Goal: Share content

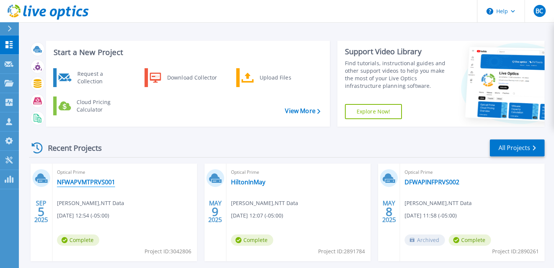
click at [76, 180] on link "NFWAPVMTPRVS001" at bounding box center [86, 182] width 58 height 8
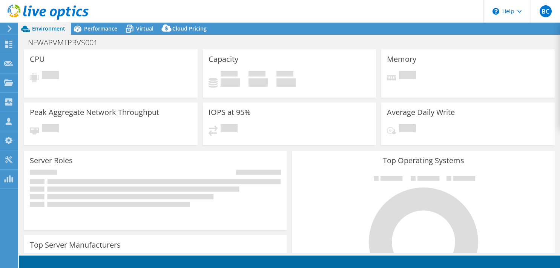
select select "USD"
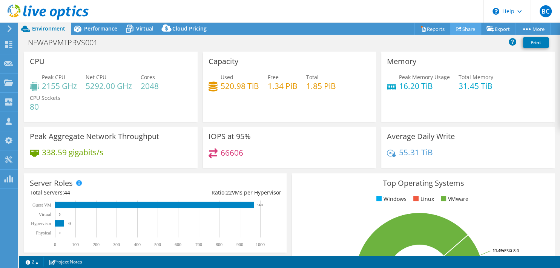
click at [457, 30] on icon at bounding box center [459, 29] width 6 height 6
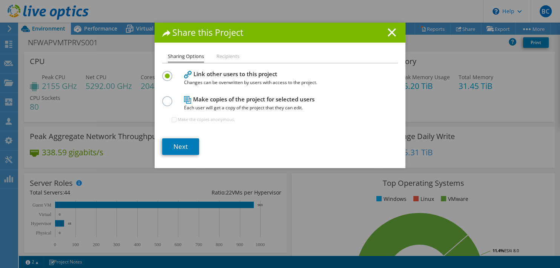
click at [226, 57] on li "Recipients" at bounding box center [227, 56] width 23 height 9
click at [175, 149] on link "Next" at bounding box center [180, 146] width 37 height 17
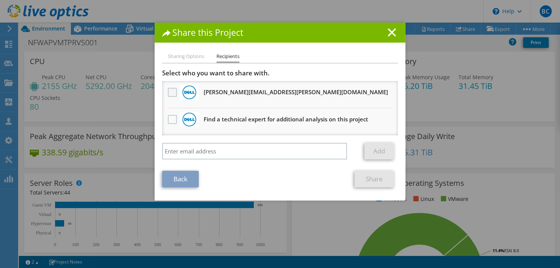
click at [168, 96] on label at bounding box center [173, 92] width 11 height 9
click at [0, 0] on input "checkbox" at bounding box center [0, 0] width 0 height 0
click at [374, 179] on link "Share" at bounding box center [374, 179] width 40 height 17
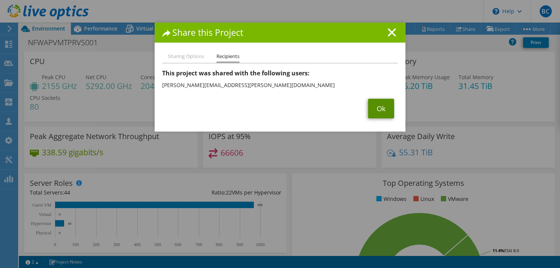
click at [376, 109] on link "Ok" at bounding box center [381, 109] width 26 height 20
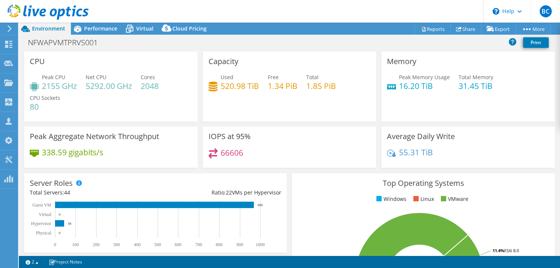
click at [8, 31] on icon at bounding box center [10, 28] width 6 height 7
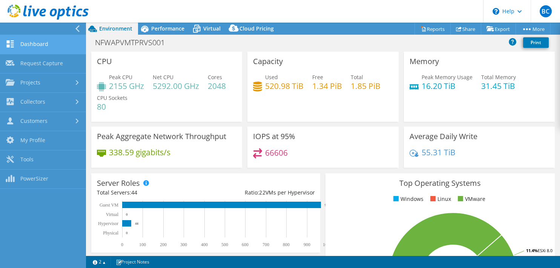
click at [30, 49] on link "Dashboard" at bounding box center [43, 44] width 86 height 19
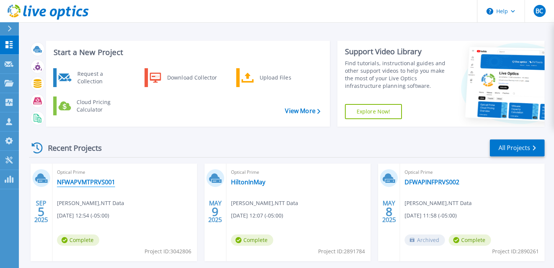
click at [74, 180] on link "NFWAPVMTPRVS001" at bounding box center [86, 182] width 58 height 8
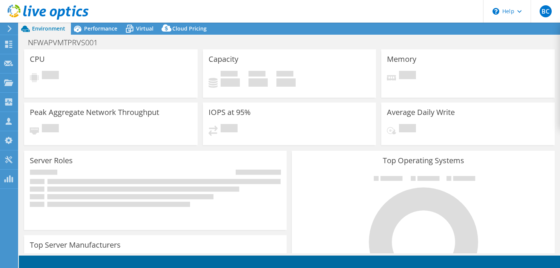
select select "USD"
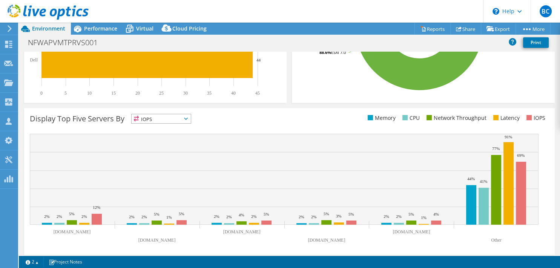
scroll to position [255, 0]
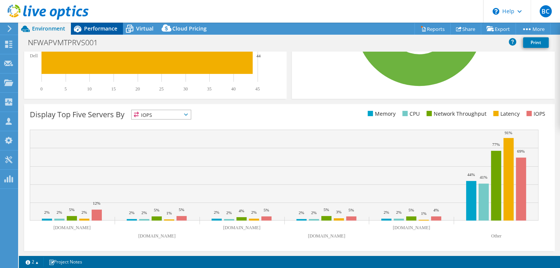
click at [107, 29] on span "Performance" at bounding box center [100, 28] width 33 height 7
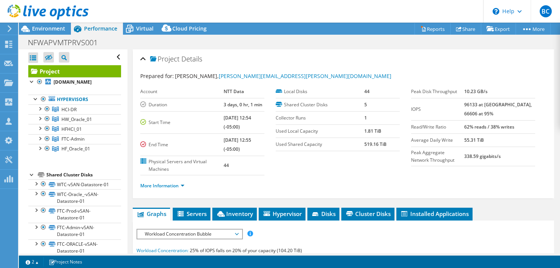
scroll to position [0, 0]
click at [67, 41] on h1 "NFWAPVMTPRVS001" at bounding box center [67, 42] width 85 height 8
drag, startPoint x: 27, startPoint y: 42, endPoint x: 111, endPoint y: 38, distance: 84.2
click at [111, 38] on div "NFWAPVMTPRVS001 Print" at bounding box center [289, 42] width 541 height 14
click at [100, 38] on link at bounding box center [94, 41] width 11 height 9
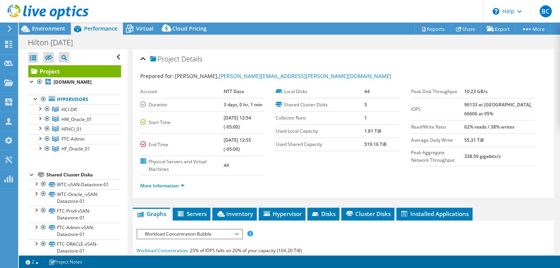
click at [9, 27] on icon at bounding box center [10, 28] width 6 height 7
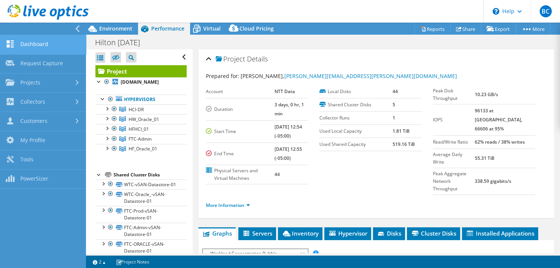
click at [45, 38] on link "Dashboard" at bounding box center [43, 44] width 86 height 19
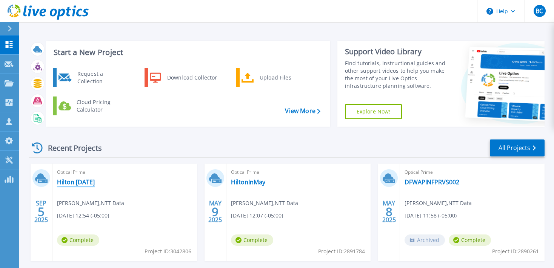
click at [67, 181] on link "Hilton [DATE]" at bounding box center [76, 182] width 38 height 8
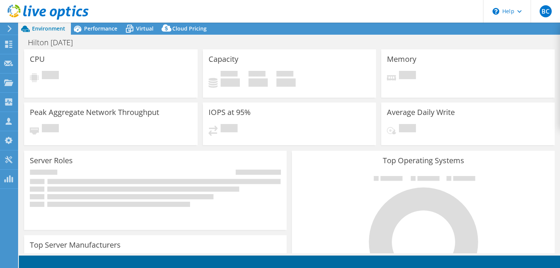
select select "USD"
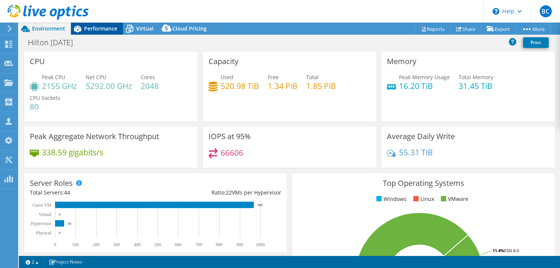
click at [104, 29] on span "Performance" at bounding box center [100, 28] width 33 height 7
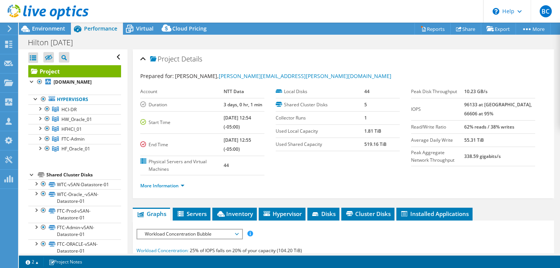
scroll to position [18, 0]
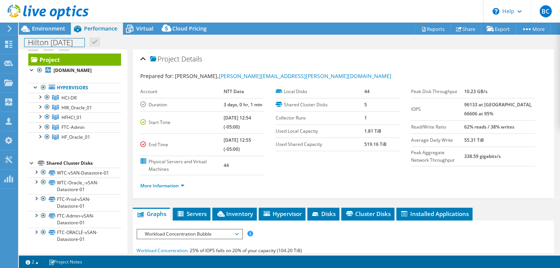
click at [52, 43] on h1 "Hilton [DATE]" at bounding box center [55, 42] width 60 height 8
click at [41, 93] on div at bounding box center [40, 97] width 8 height 8
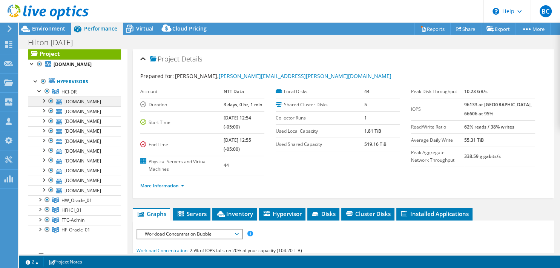
click at [43, 99] on div at bounding box center [44, 101] width 8 height 8
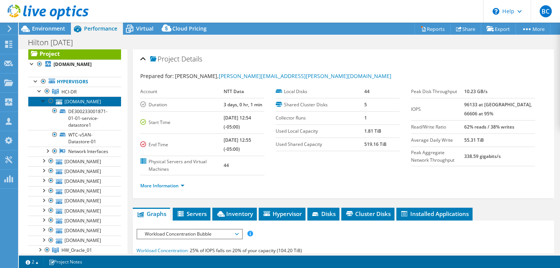
click at [88, 98] on link "[DOMAIN_NAME]" at bounding box center [74, 102] width 93 height 10
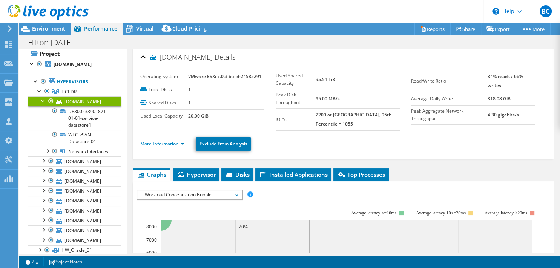
scroll to position [0, 0]
